Goal: Transaction & Acquisition: Purchase product/service

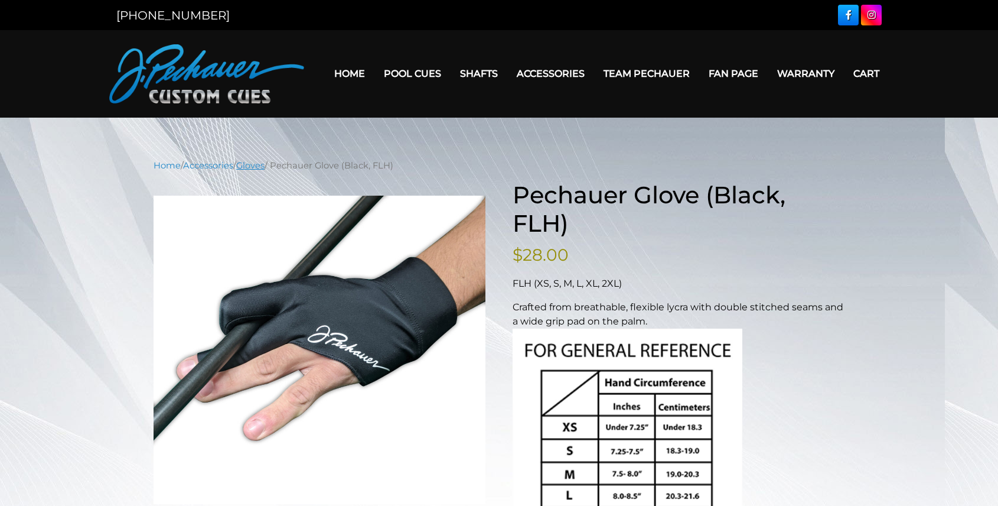
click at [257, 166] on link "Gloves" at bounding box center [250, 165] width 28 height 11
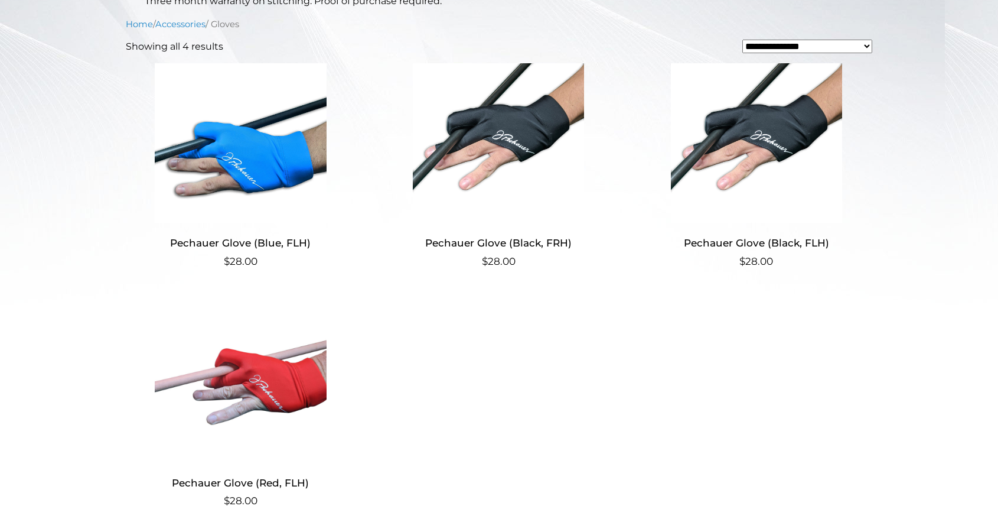
scroll to position [219, 0]
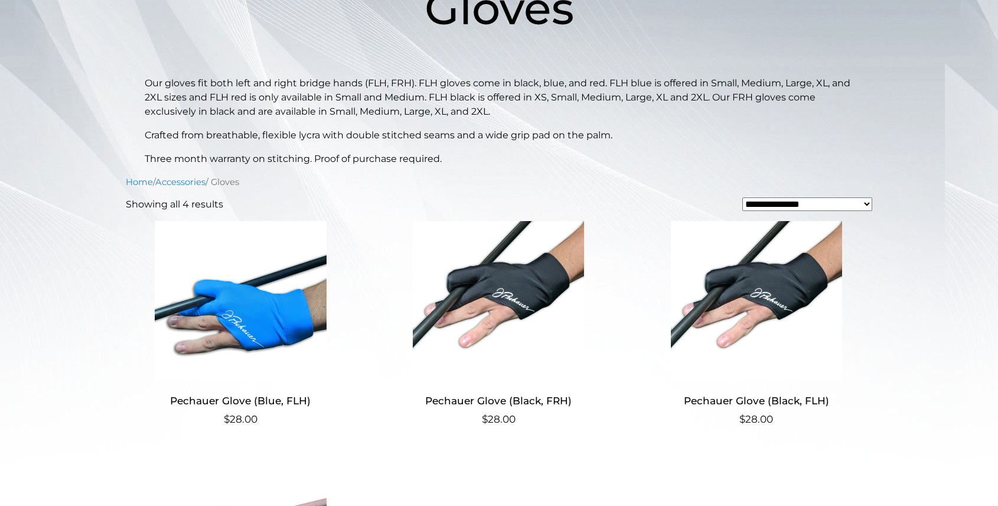
click at [207, 303] on img at bounding box center [241, 300] width 230 height 159
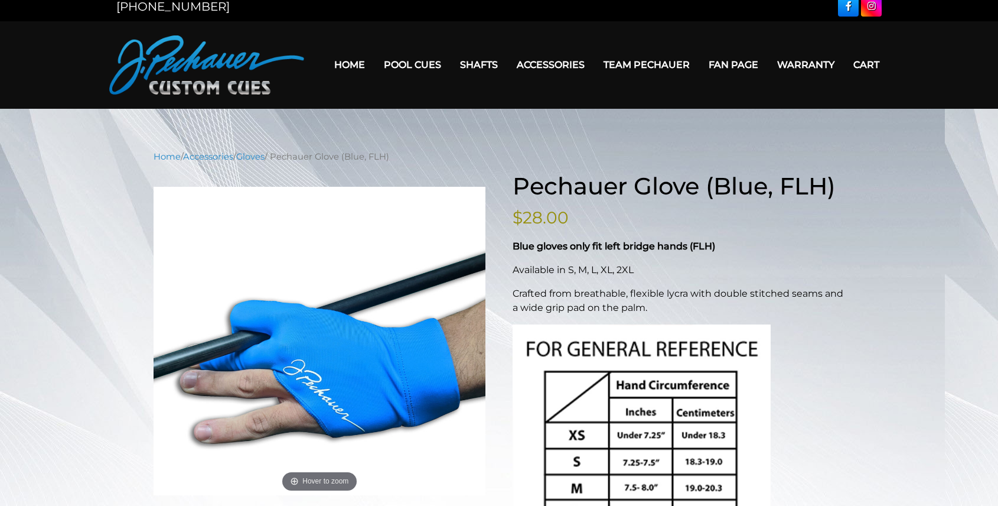
scroll to position [9, 0]
